Goal: Share content: Share content

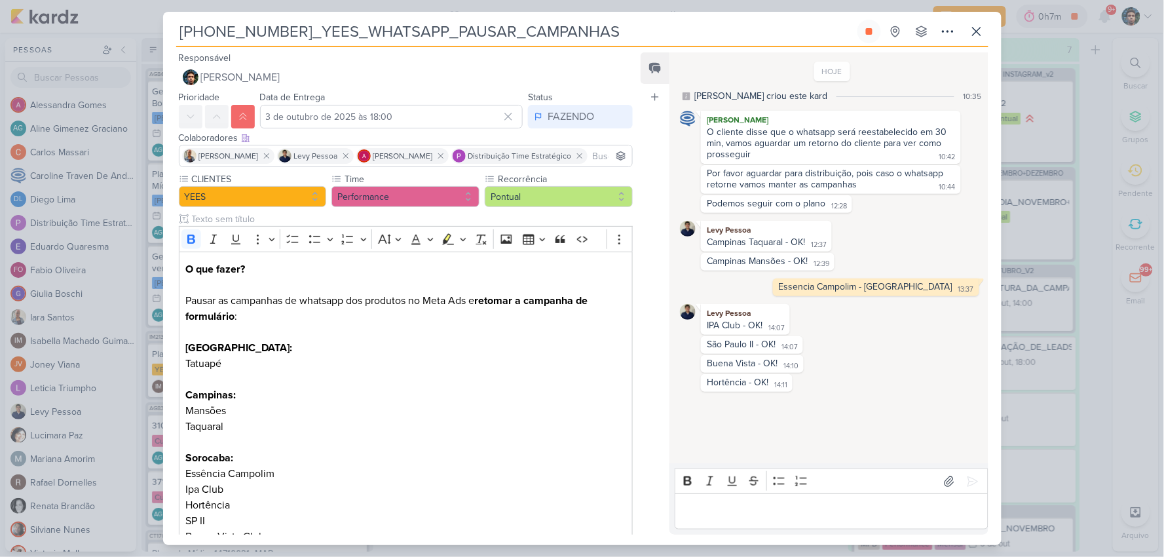
click at [921, 367] on div "Buena Vista - OK! 14:10 14:10" at bounding box center [832, 364] width 304 height 18
click at [756, 511] on p "Editor editing area: main" at bounding box center [831, 512] width 299 height 16
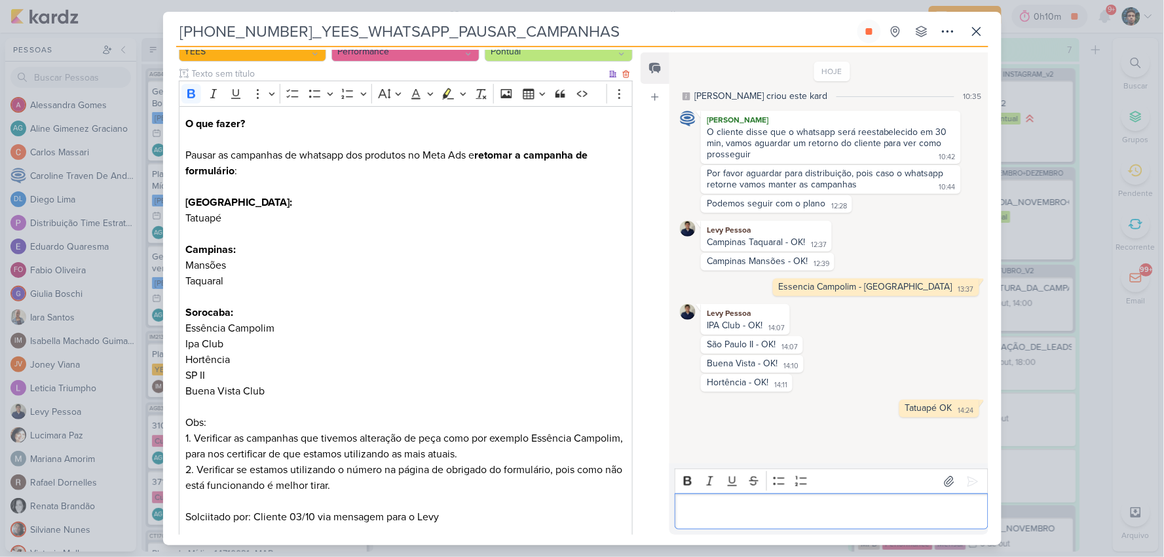
scroll to position [218, 0]
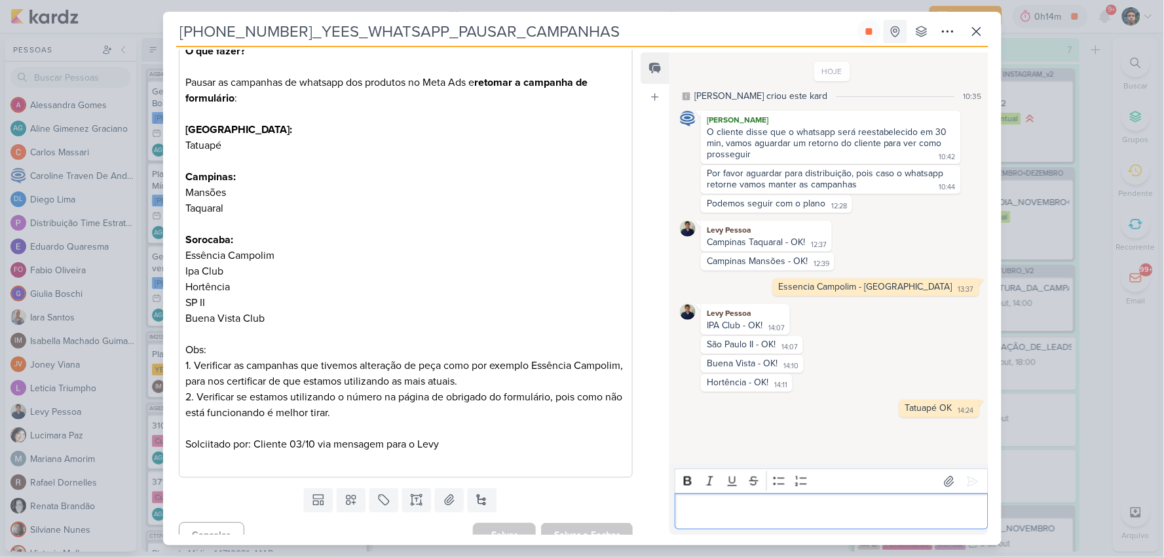
click at [866, 29] on icon at bounding box center [869, 31] width 7 height 7
click at [974, 29] on icon at bounding box center [977, 32] width 8 height 8
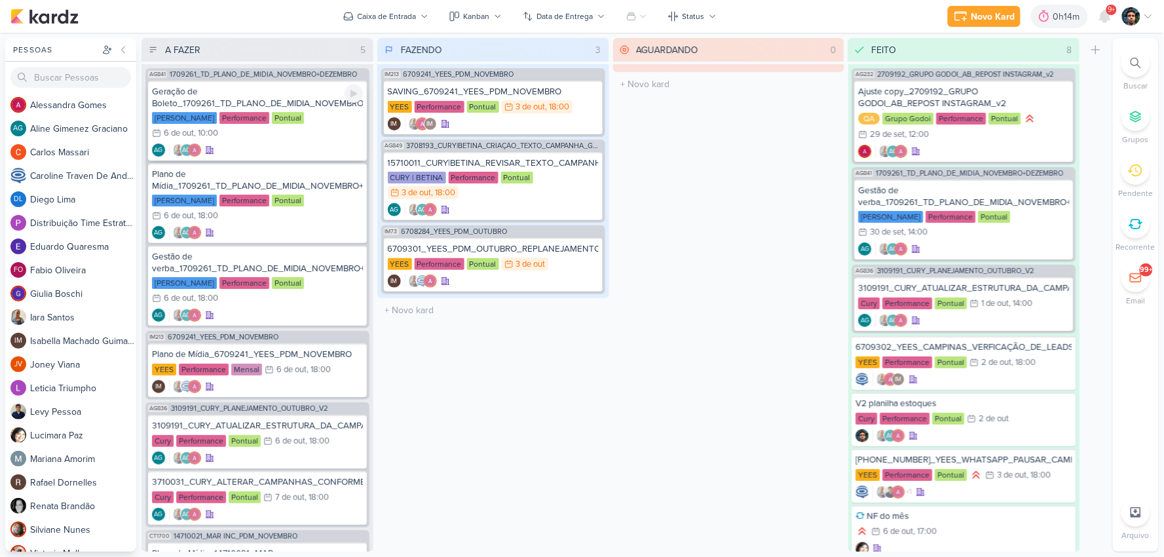
click at [308, 144] on div "AG AG" at bounding box center [257, 149] width 211 height 13
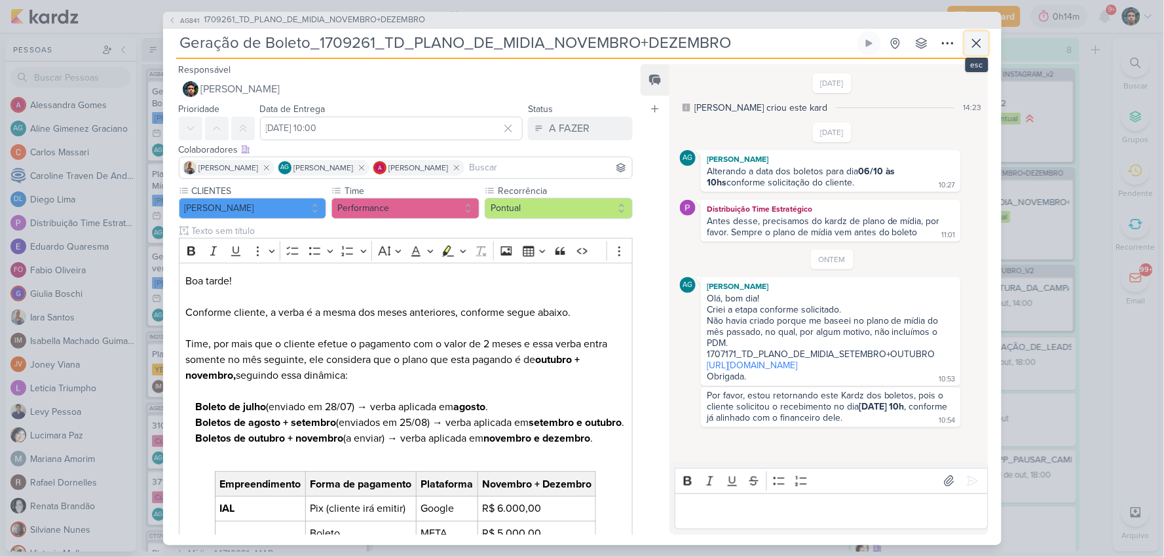
click at [978, 35] on icon at bounding box center [977, 43] width 16 height 16
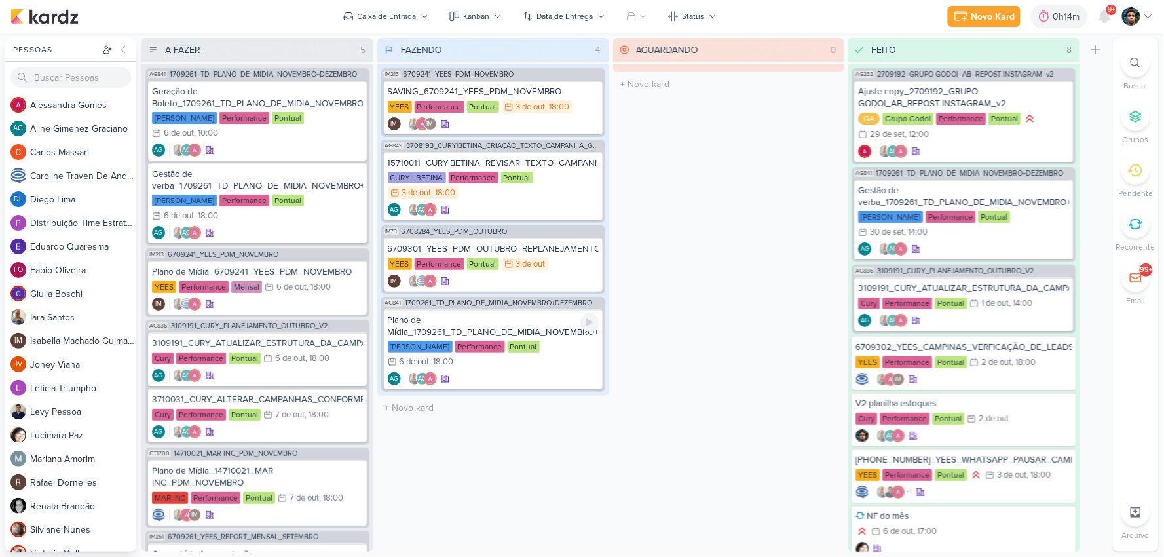
click at [591, 309] on div "Plano de Mídia_1709261_TD_PLANO_DE_MIDIA_NOVEMBRO+DEZEMBRO [PERSON_NAME] Perfor…" at bounding box center [493, 349] width 219 height 80
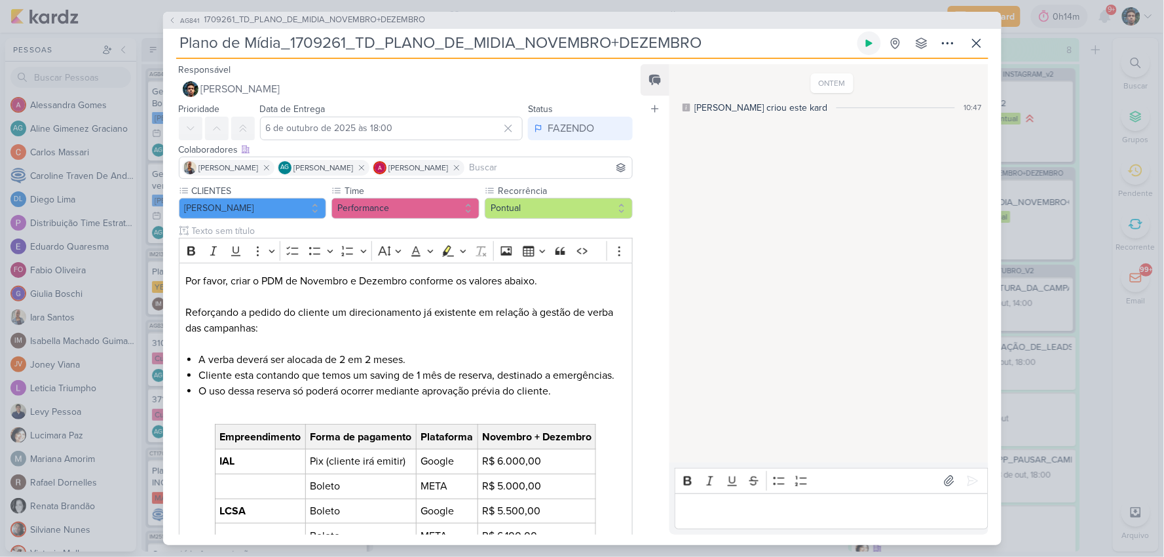
click at [866, 42] on icon at bounding box center [869, 42] width 7 height 7
click at [904, 512] on p "Editor editing area: main" at bounding box center [831, 511] width 299 height 16
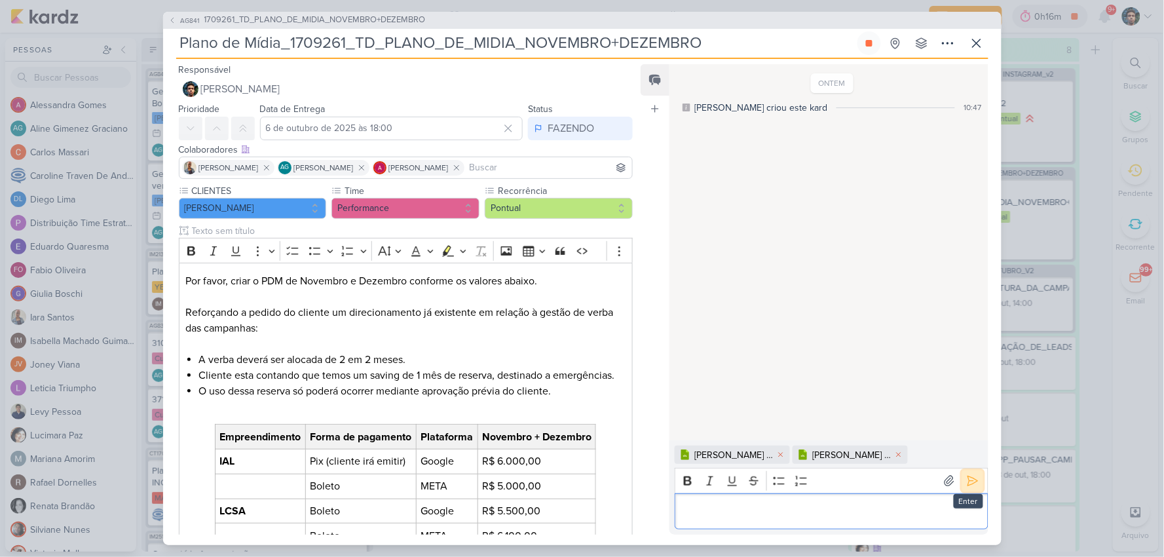
click at [966, 481] on icon at bounding box center [972, 480] width 13 height 13
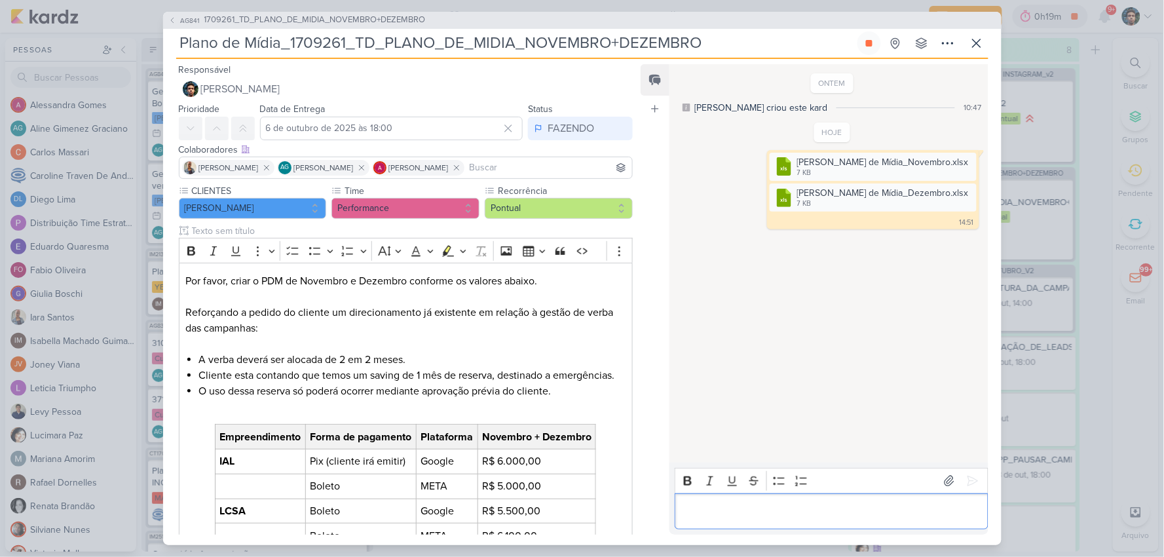
click at [781, 506] on p "Editor editing area: main" at bounding box center [831, 511] width 299 height 16
click at [980, 43] on icon at bounding box center [977, 43] width 16 height 16
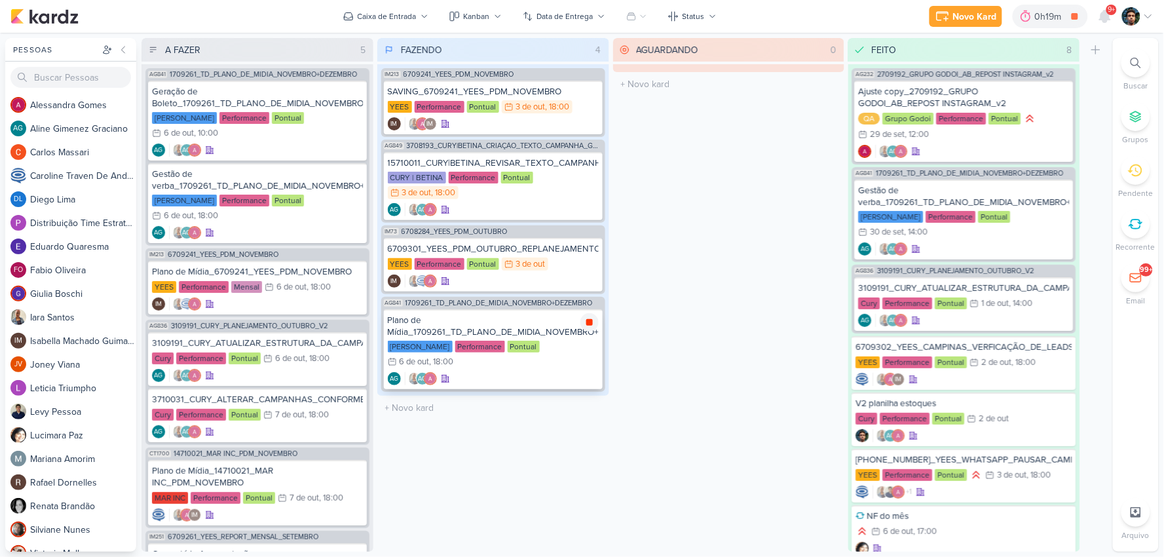
click at [587, 322] on icon at bounding box center [589, 322] width 7 height 7
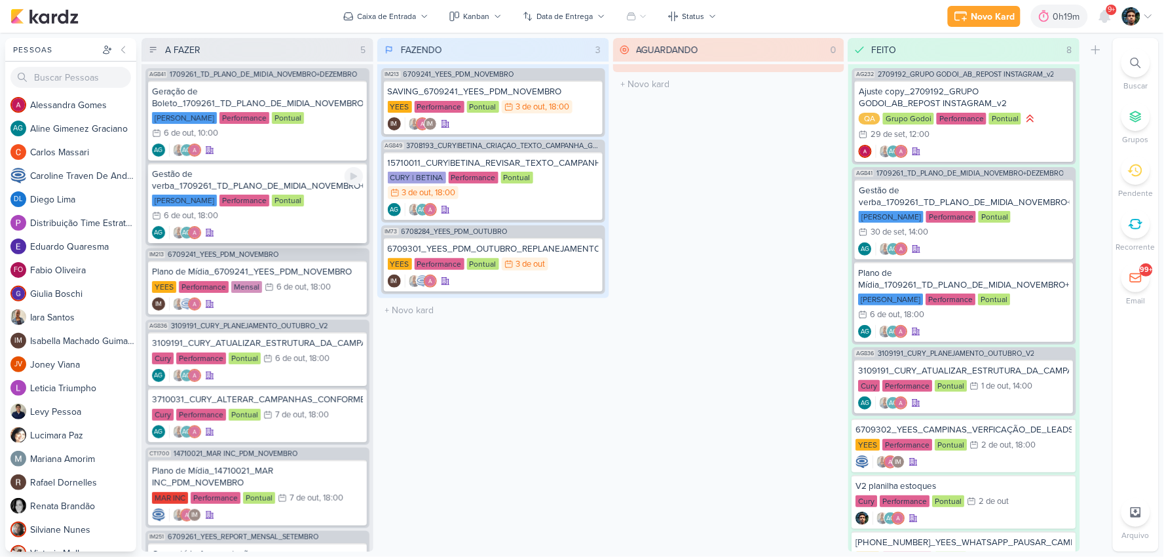
click at [311, 234] on div "AG AG" at bounding box center [257, 232] width 211 height 13
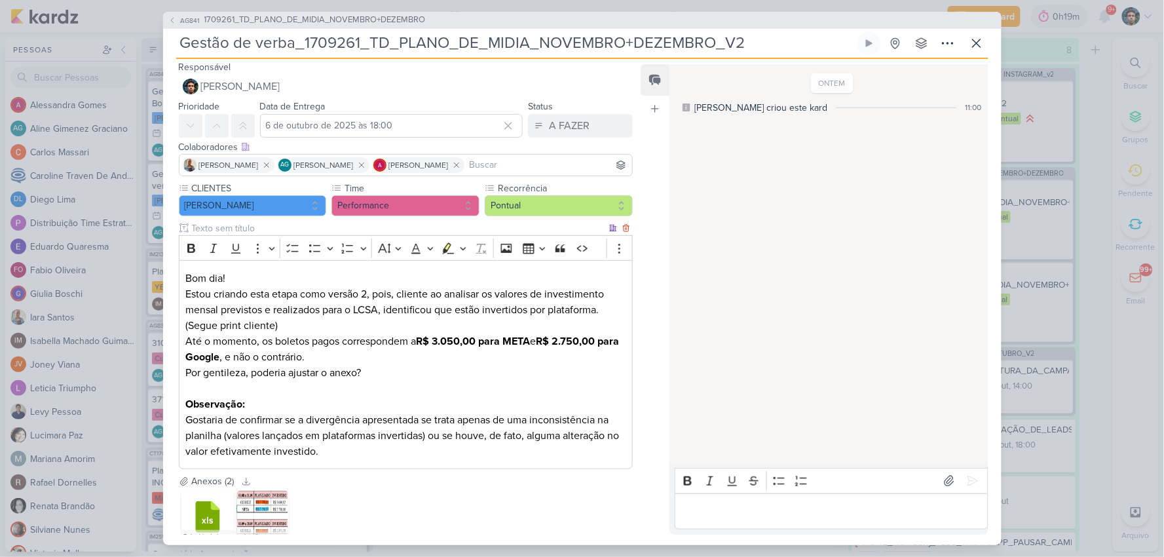
scroll to position [0, 0]
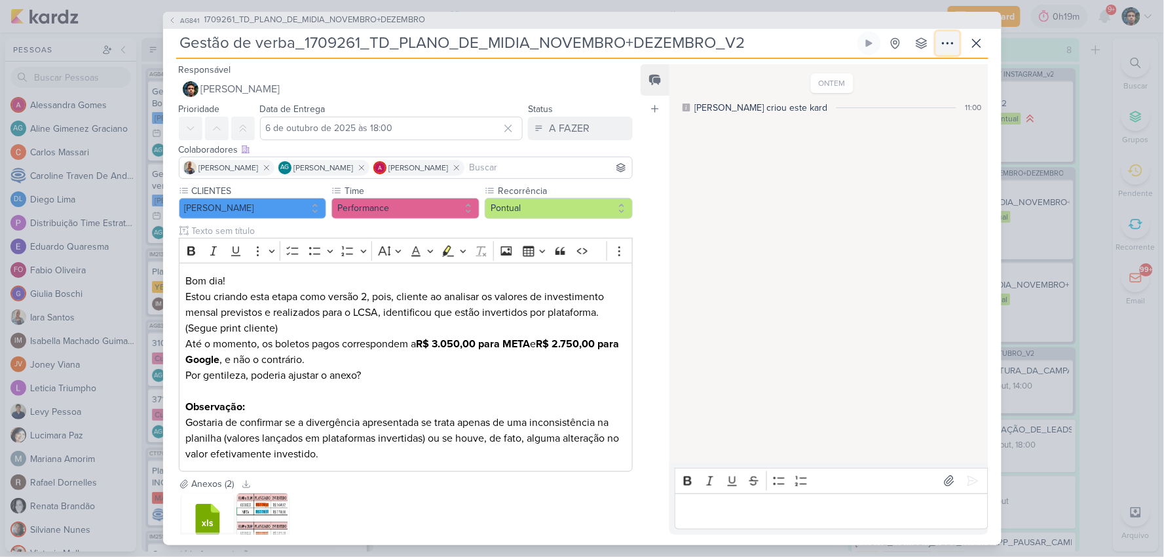
click at [948, 41] on icon at bounding box center [948, 43] width 16 height 16
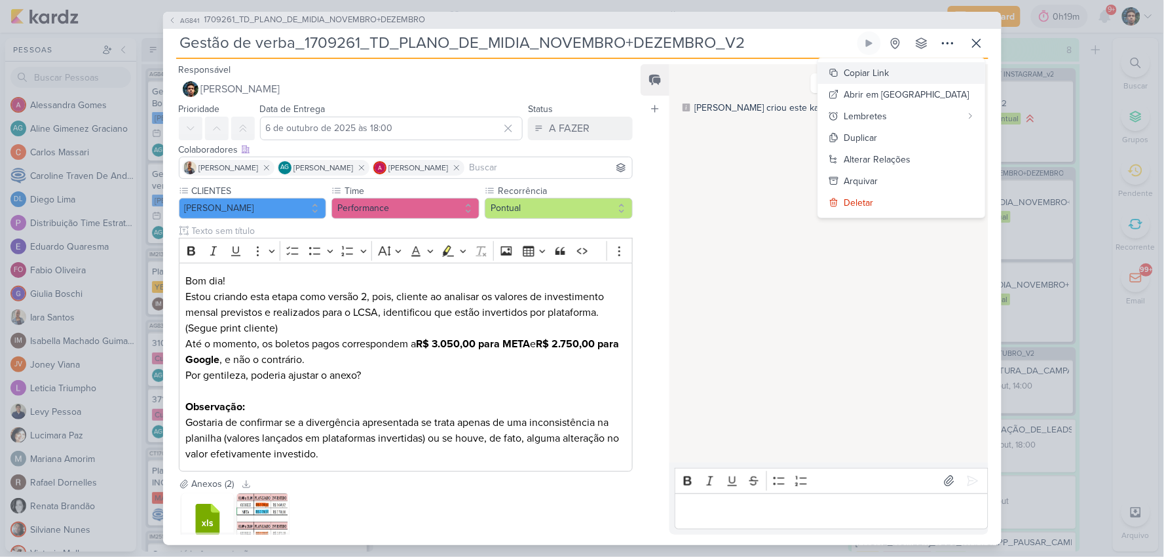
click at [920, 83] on button "Copiar Link" at bounding box center [901, 73] width 167 height 22
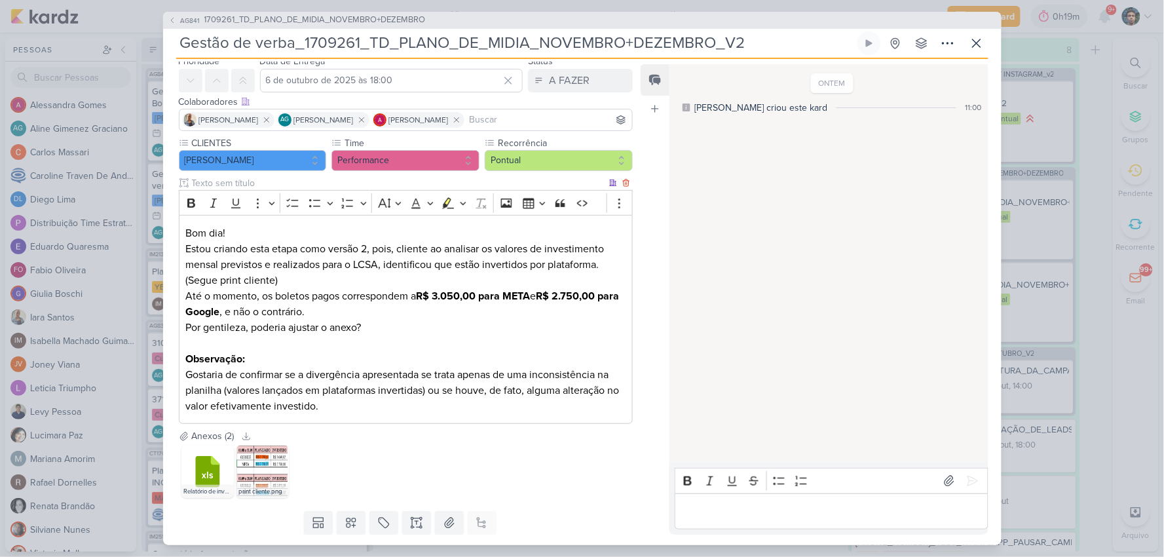
scroll to position [73, 0]
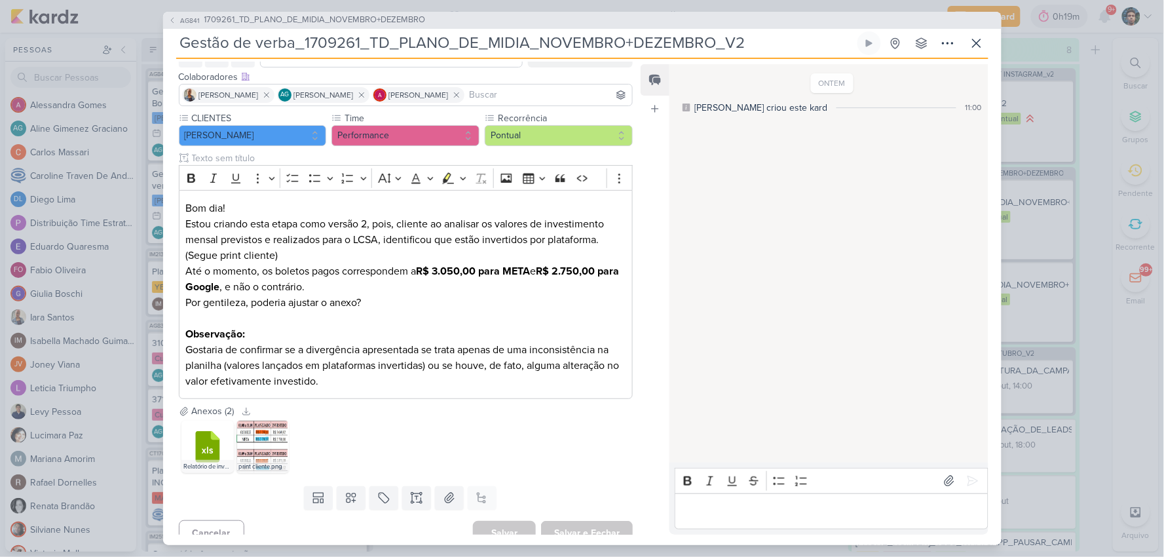
click at [841, 508] on p "Editor editing area: main" at bounding box center [831, 511] width 299 height 16
click at [745, 458] on button at bounding box center [743, 454] width 13 height 13
click at [270, 450] on img at bounding box center [262, 446] width 52 height 52
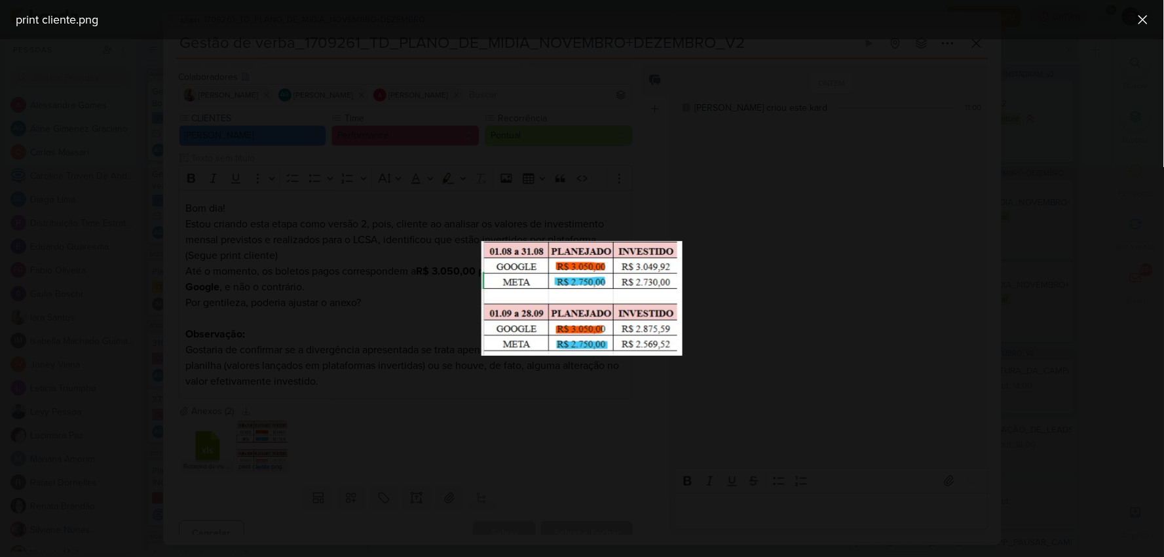
click at [327, 312] on div at bounding box center [582, 297] width 1164 height 517
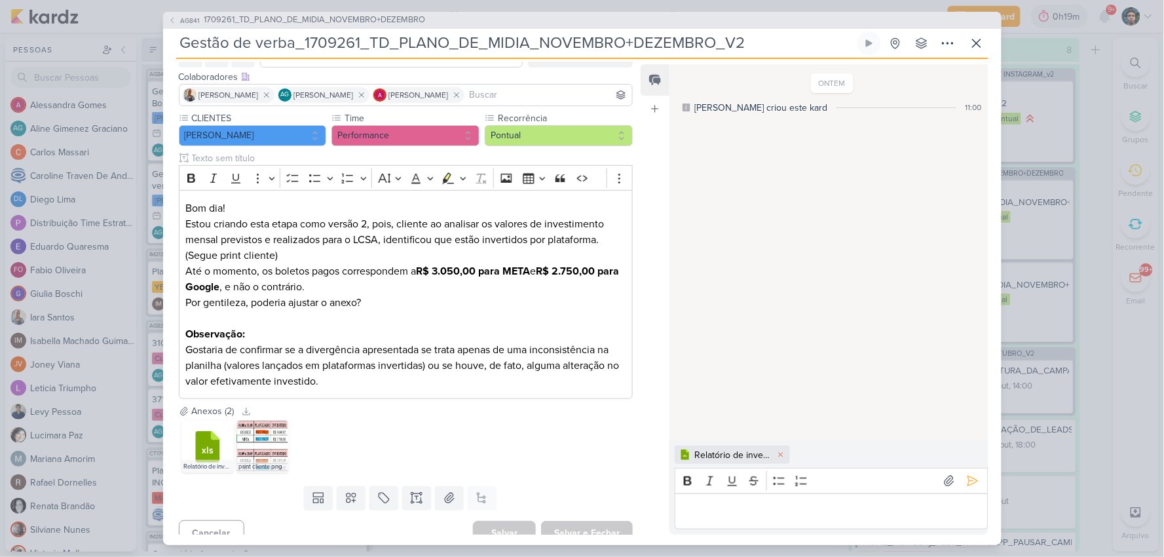
click at [768, 513] on p "Editor editing area: main" at bounding box center [831, 511] width 299 height 16
click at [963, 489] on button at bounding box center [972, 480] width 21 height 21
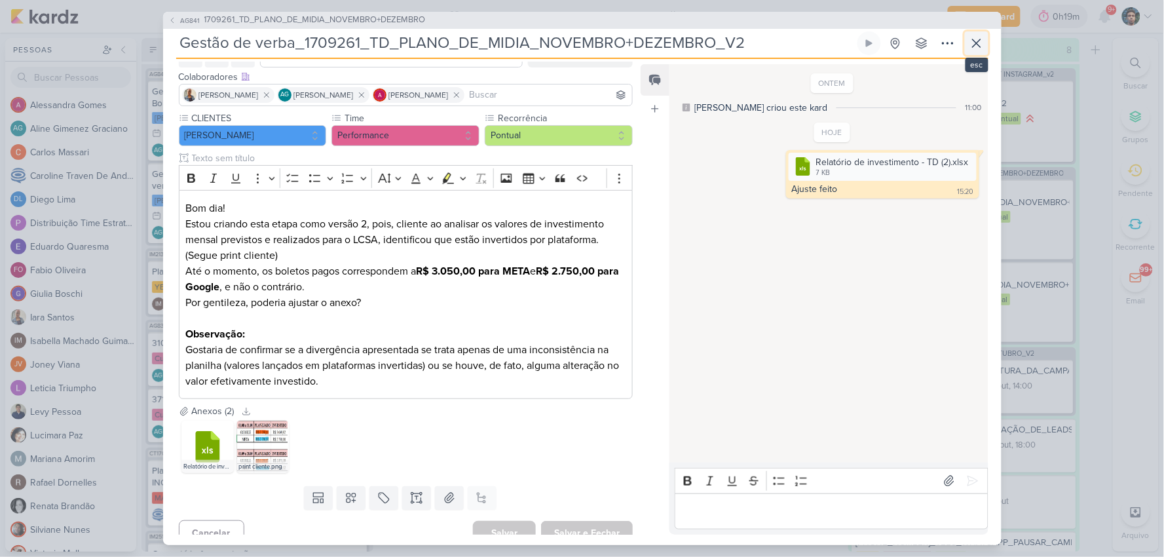
click at [971, 43] on icon at bounding box center [977, 43] width 16 height 16
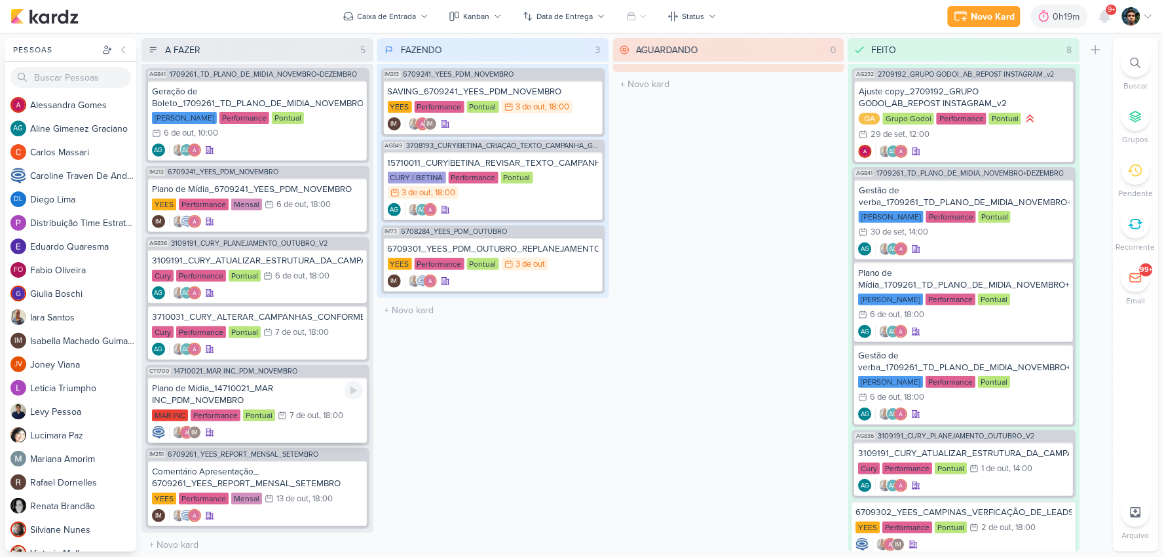
scroll to position [1, 0]
click at [1128, 176] on icon at bounding box center [1135, 170] width 14 height 14
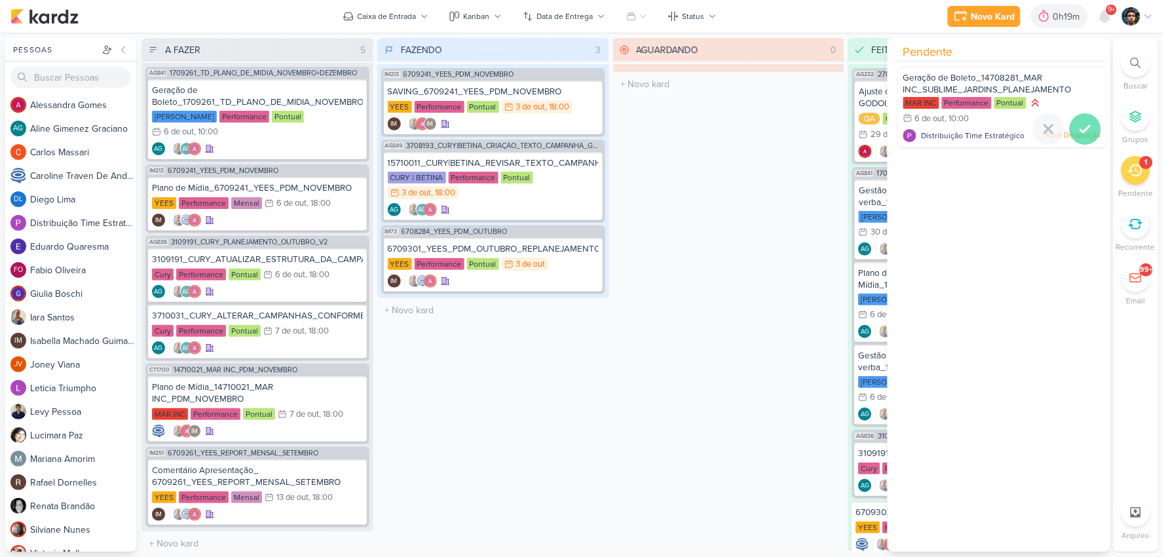
click at [1086, 132] on icon at bounding box center [1085, 129] width 16 height 16
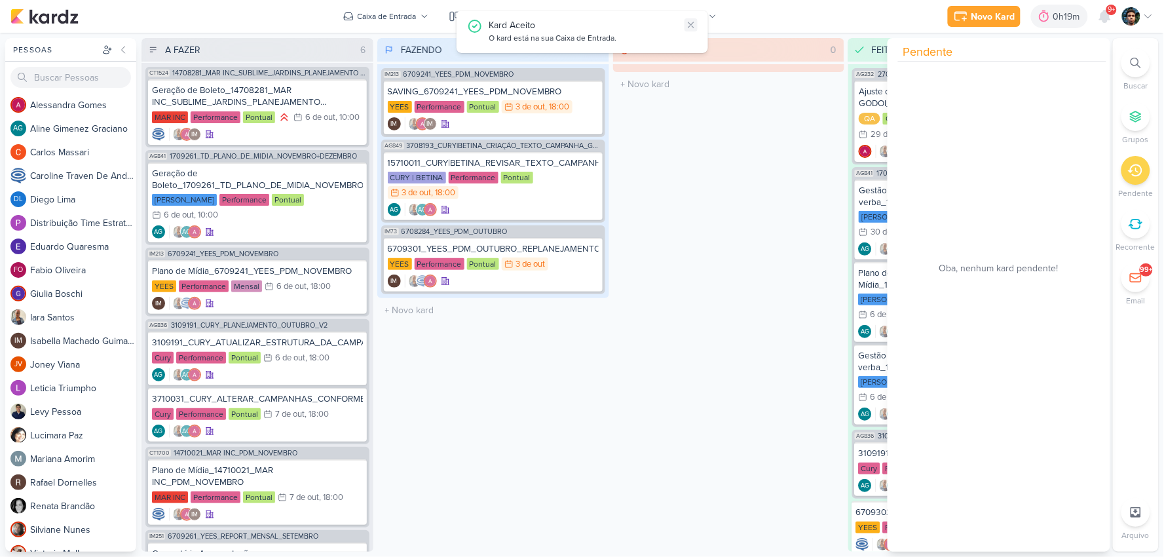
click at [688, 28] on icon at bounding box center [691, 25] width 10 height 10
click at [532, 120] on div "IM IM" at bounding box center [493, 123] width 211 height 13
